Goal: Find specific page/section: Find specific page/section

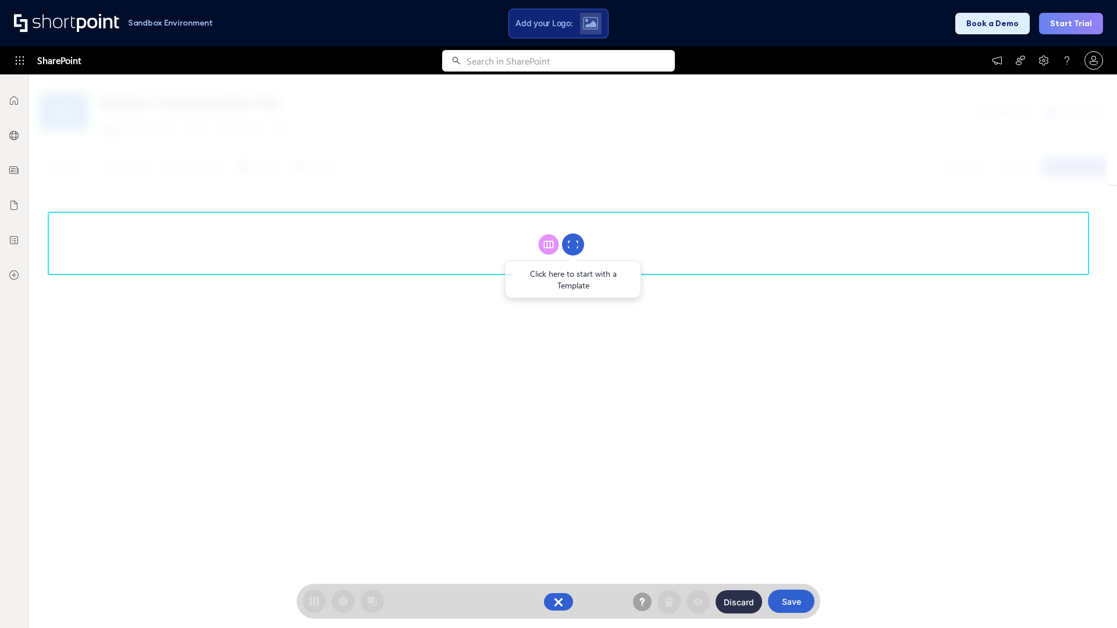
click at [573, 244] on circle at bounding box center [573, 245] width 22 height 22
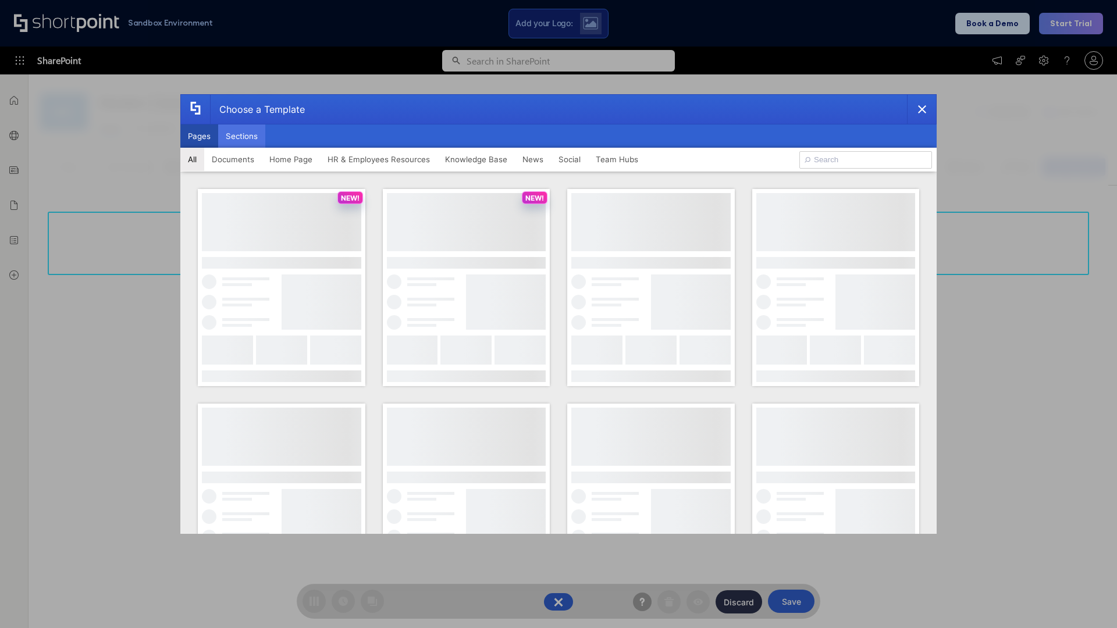
click at [241, 136] on button "Sections" at bounding box center [241, 136] width 47 height 23
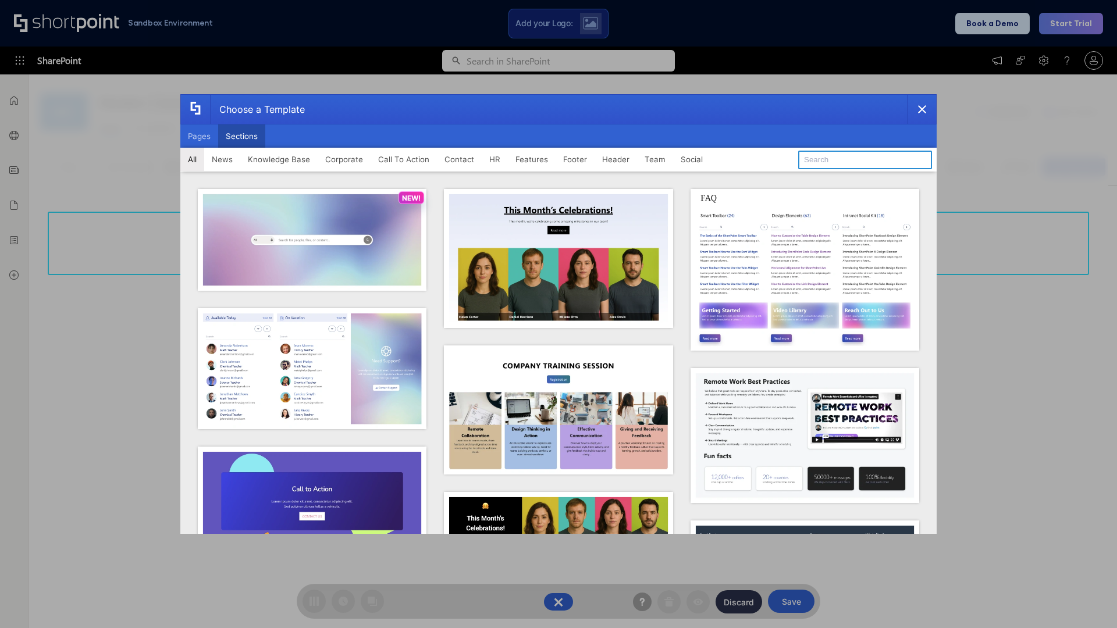
type input "Company News"
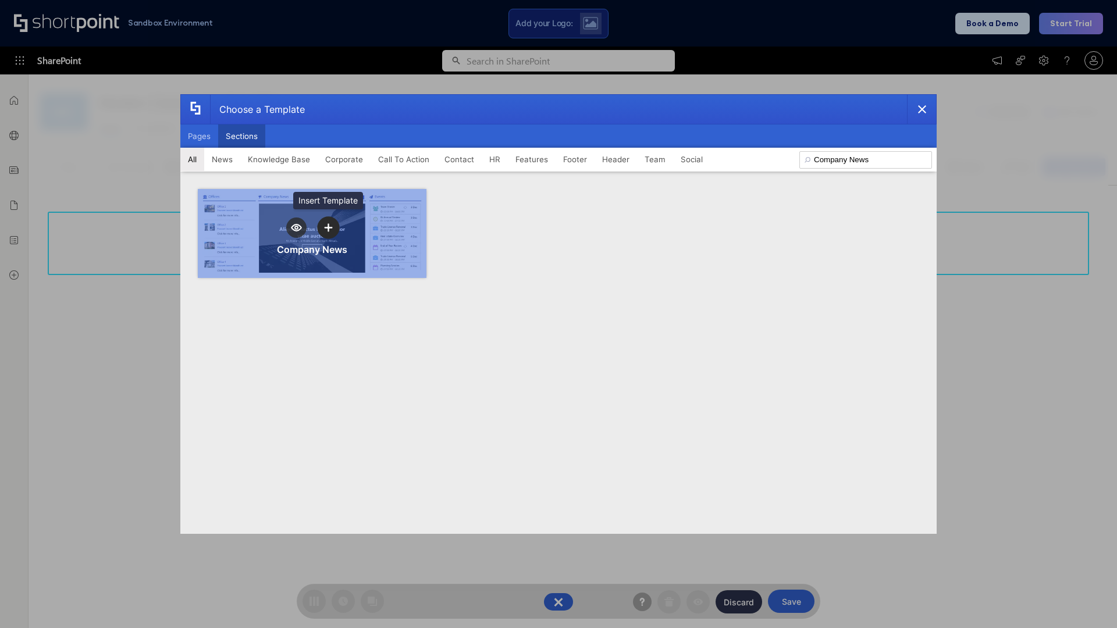
click at [328, 227] on icon "template selector" at bounding box center [328, 227] width 8 height 8
